Goal: Task Accomplishment & Management: Use online tool/utility

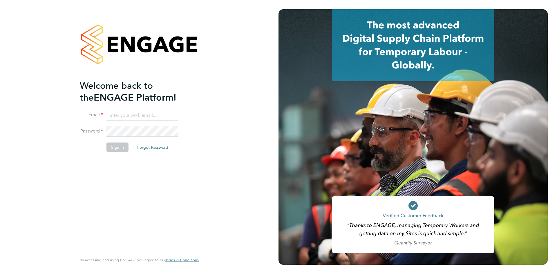
type input "shaye.stoneham@randstadcpe.com"
click at [125, 145] on button "Sign In" at bounding box center [117, 147] width 22 height 9
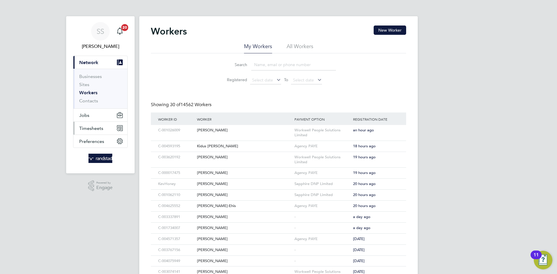
drag, startPoint x: 97, startPoint y: 133, endPoint x: 97, endPoint y: 130, distance: 3.5
click at [97, 133] on button "Timesheets" at bounding box center [100, 128] width 54 height 13
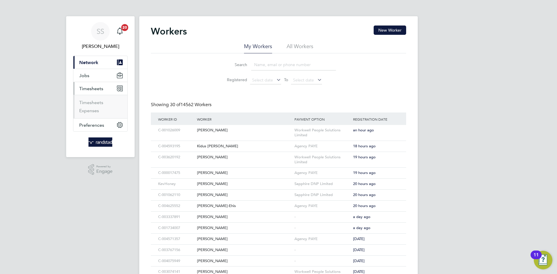
click at [96, 105] on li "Timesheets" at bounding box center [100, 104] width 43 height 8
click at [96, 104] on link "Timesheets" at bounding box center [91, 103] width 24 height 6
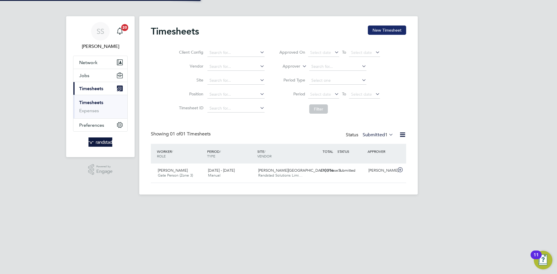
scroll to position [15, 50]
click at [386, 28] on button "New Timesheet" at bounding box center [387, 30] width 38 height 9
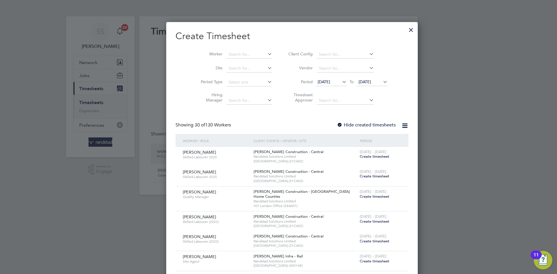
scroll to position [1050, 224]
click at [235, 52] on input at bounding box center [249, 54] width 46 height 8
click at [246, 68] on li "Monsuru Mayegun" at bounding box center [239, 70] width 55 height 8
type input "Monsuru Mayegun"
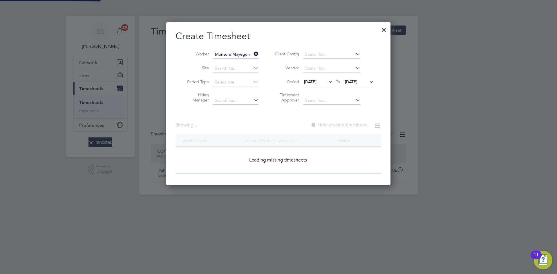
click at [296, 37] on h2 "Create Timesheet" at bounding box center [278, 36] width 206 height 12
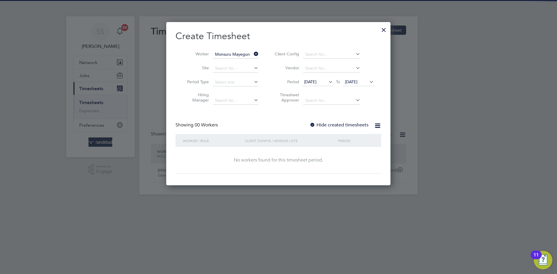
click at [331, 123] on label "Hide created timesheets" at bounding box center [338, 125] width 59 height 6
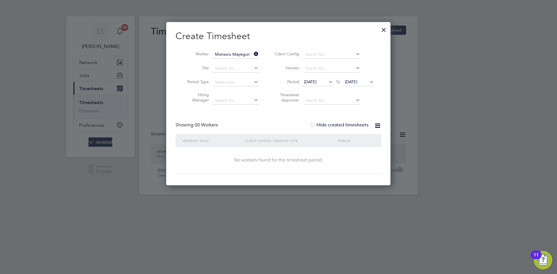
drag, startPoint x: 365, startPoint y: 82, endPoint x: 371, endPoint y: 104, distance: 22.6
click at [357, 82] on span "[DATE]" at bounding box center [351, 81] width 12 height 5
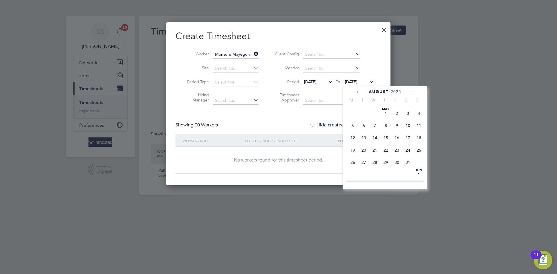
scroll to position [232, 0]
click at [380, 144] on span "4" at bounding box center [385, 138] width 11 height 11
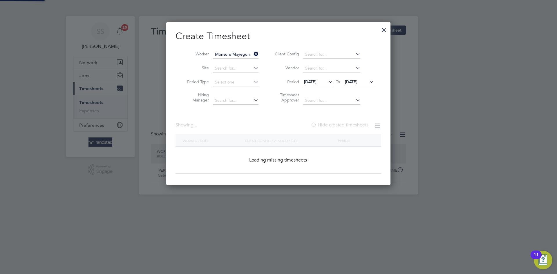
scroll to position [211, 229]
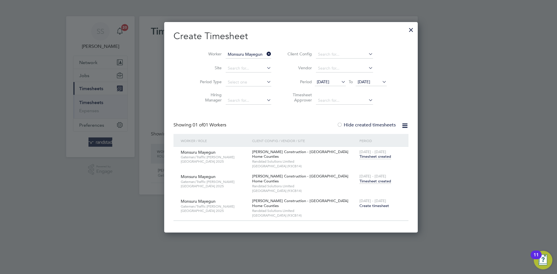
click at [359, 181] on span "Timesheet created" at bounding box center [375, 181] width 32 height 5
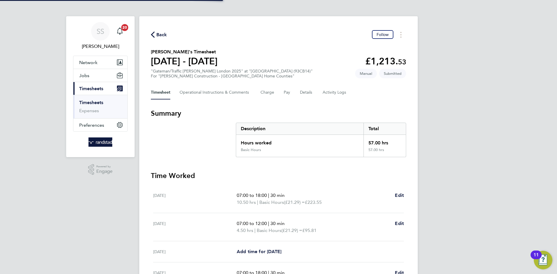
click at [305, 42] on div "Back Follow [PERSON_NAME]'s Timesheet [DATE] - [DATE] £1,213. 53 "Gateman/Traff…" at bounding box center [278, 216] width 278 height 400
click at [163, 32] on span "Back" at bounding box center [161, 34] width 11 height 7
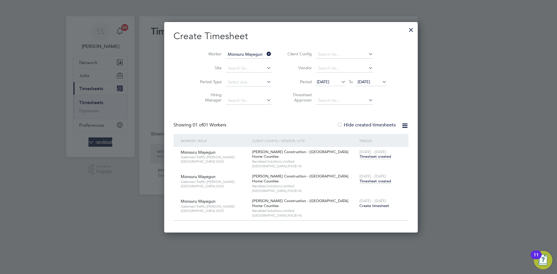
scroll to position [15, 50]
click at [246, 53] on input "Monsuru Mayegun" at bounding box center [249, 54] width 46 height 8
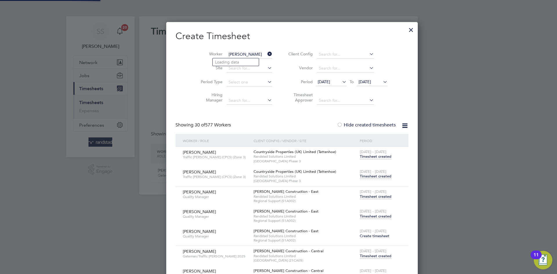
scroll to position [1894, 229]
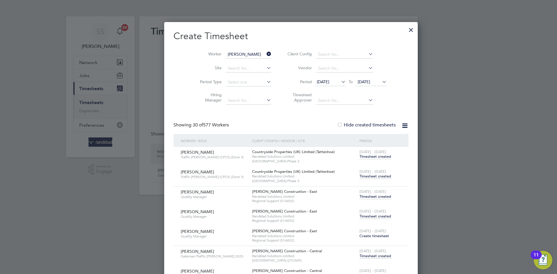
click at [233, 61] on b "[PERSON_NAME]" at bounding box center [240, 62] width 34 height 5
type input "[PERSON_NAME]"
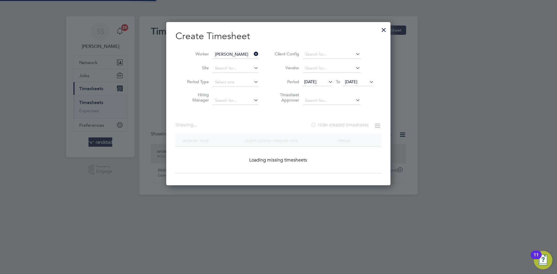
click at [279, 41] on h2 "Create Timesheet" at bounding box center [278, 36] width 206 height 12
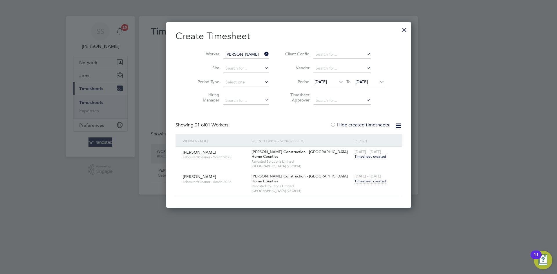
click at [354, 179] on span "Timesheet created" at bounding box center [370, 181] width 32 height 5
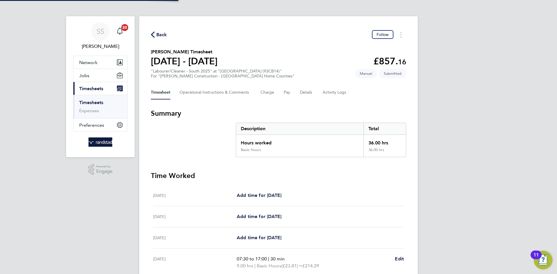
click at [317, 53] on section "[PERSON_NAME] Timesheet [DATE] - [DATE] £857. 16 "Labourer/Cleaner - South 2025…" at bounding box center [278, 63] width 255 height 30
